Goal: Task Accomplishment & Management: Use online tool/utility

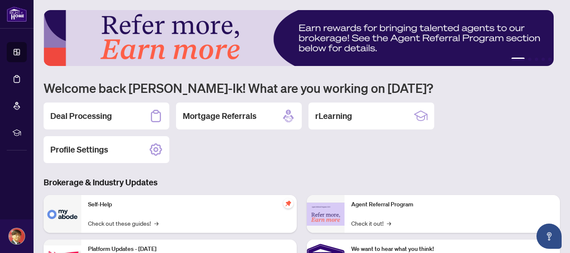
click at [94, 114] on h2 "Deal Processing" at bounding box center [81, 116] width 62 height 12
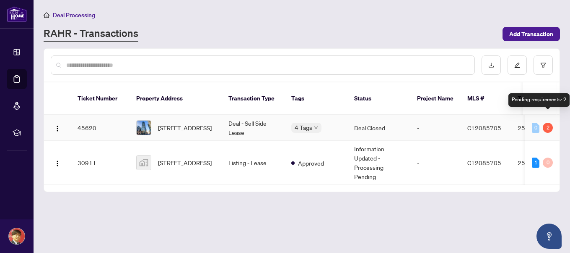
click at [547, 122] on div "2" at bounding box center [548, 127] width 10 height 10
click at [81, 116] on td "45620" at bounding box center [100, 128] width 59 height 26
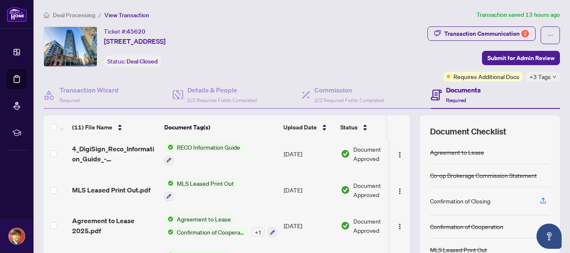
scroll to position [252, 0]
click at [487, 34] on div "Transaction Communication 2" at bounding box center [487, 33] width 85 height 13
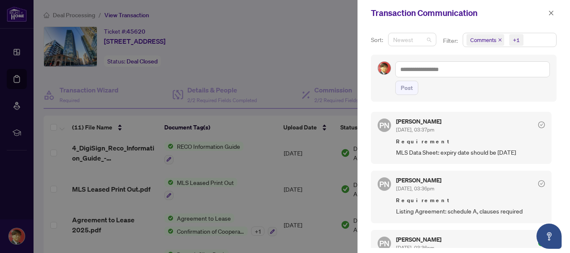
click at [408, 41] on span "Newest" at bounding box center [412, 39] width 38 height 13
click at [410, 55] on div "Newest" at bounding box center [412, 55] width 34 height 9
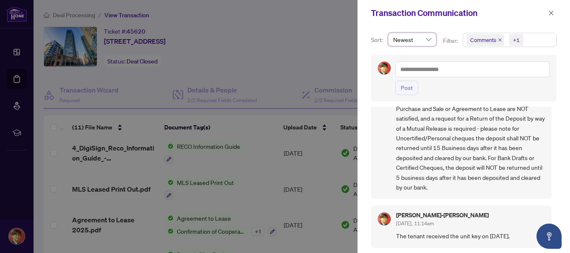
scroll to position [1, 0]
click at [325, 27] on div at bounding box center [285, 126] width 570 height 253
click at [551, 11] on icon "close" at bounding box center [552, 13] width 6 height 6
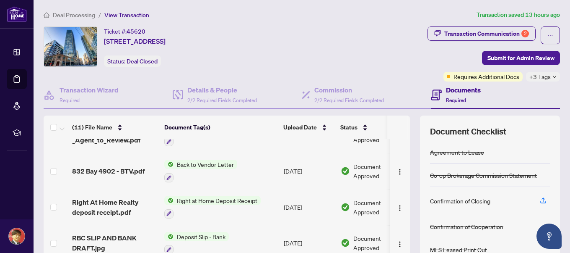
scroll to position [84, 0]
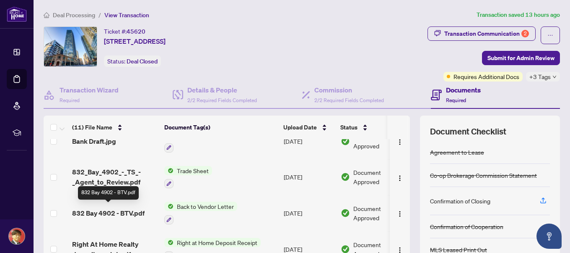
click at [125, 212] on span "832 Bay 4902 - BTV.pdf" at bounding box center [108, 213] width 73 height 10
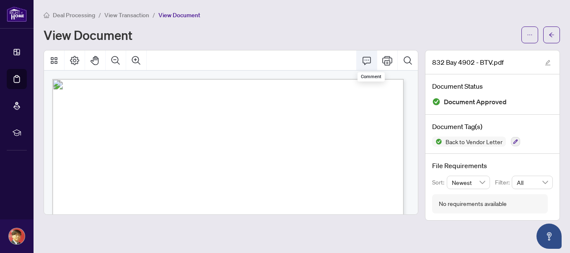
click at [366, 59] on icon "Comment" at bounding box center [367, 61] width 8 height 8
click at [367, 60] on icon "Comment" at bounding box center [367, 60] width 10 height 10
click at [368, 62] on icon "Comment" at bounding box center [367, 60] width 10 height 10
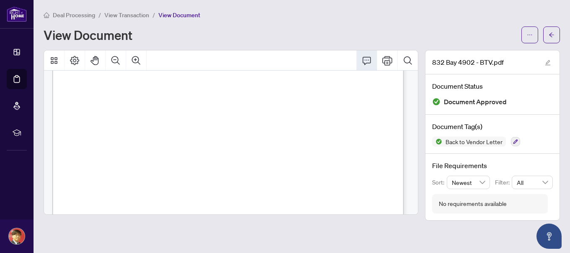
scroll to position [168, 0]
click at [549, 36] on icon "arrow-left" at bounding box center [552, 35] width 6 height 6
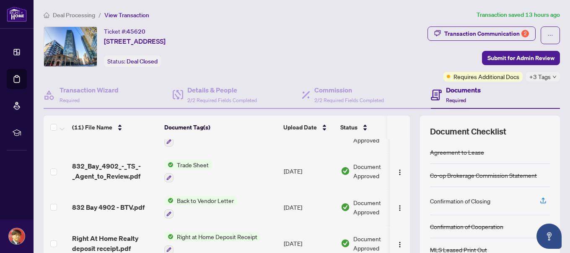
scroll to position [126, 0]
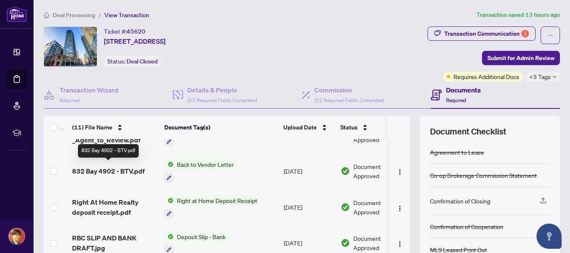
click at [133, 167] on span "832 Bay 4902 - BTV.pdf" at bounding box center [108, 171] width 73 height 10
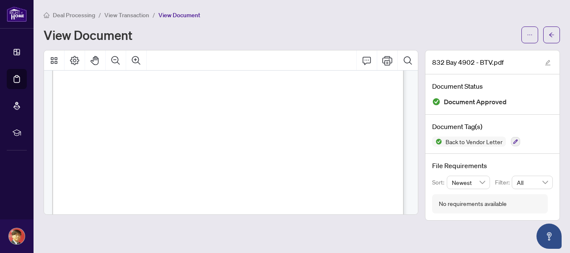
scroll to position [42, 0]
click at [386, 63] on icon "Print" at bounding box center [388, 60] width 10 height 10
